Goal: Register for event/course

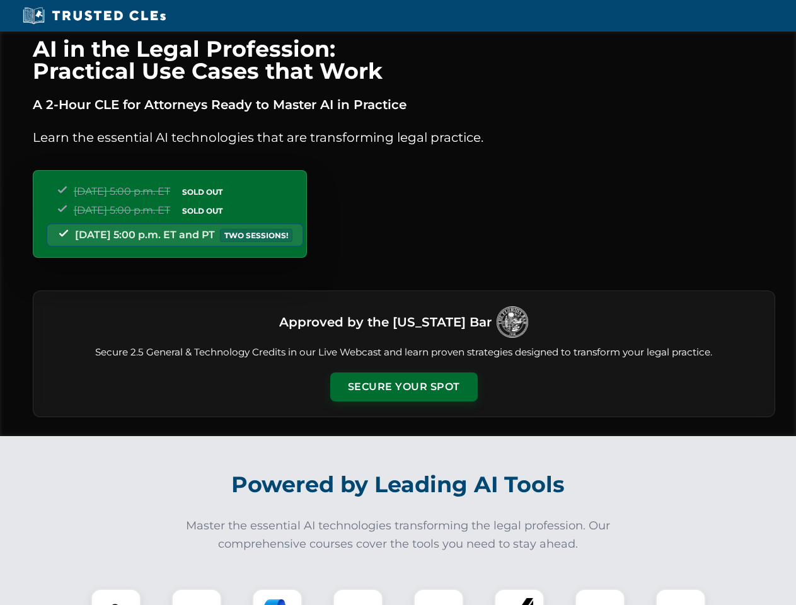
click at [403, 387] on button "Secure Your Spot" at bounding box center [403, 386] width 147 height 29
